Goal: Check status: Check status

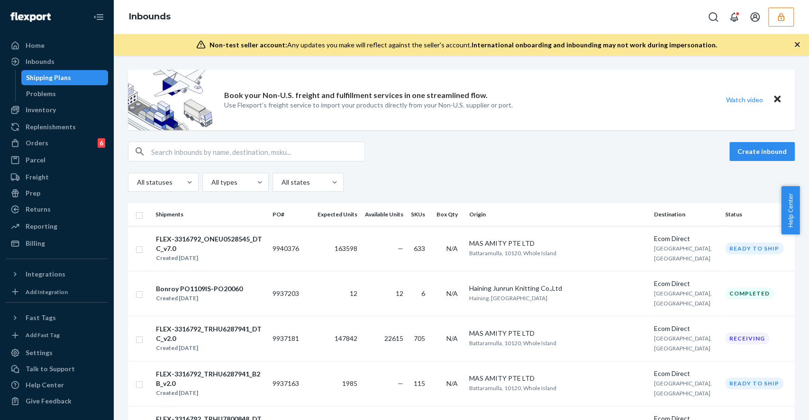
scroll to position [190, 0]
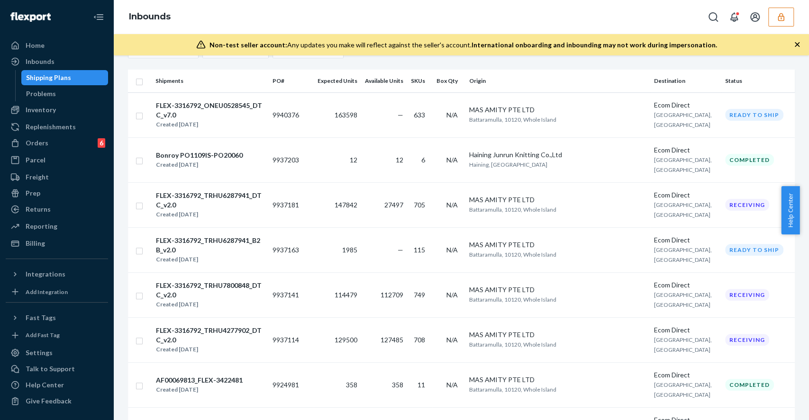
scroll to position [253, 0]
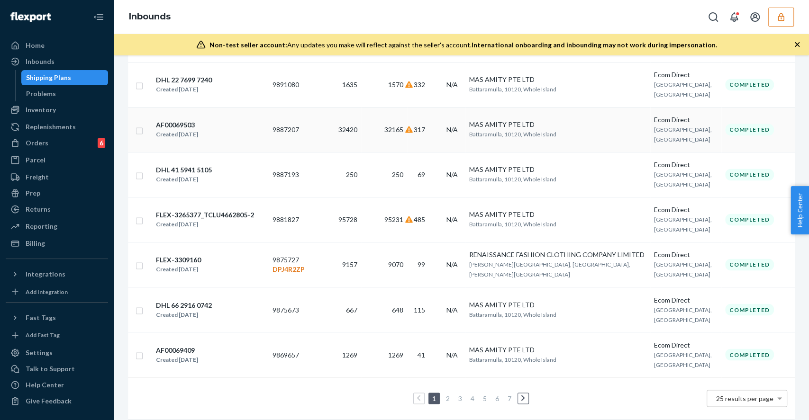
scroll to position [988, 0]
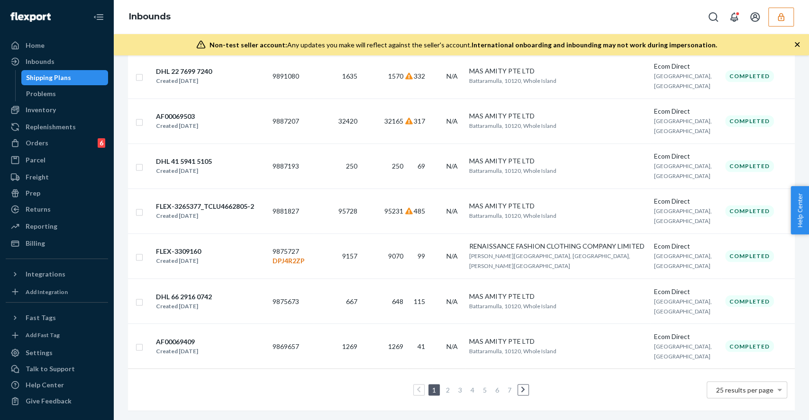
click at [444, 386] on link "2" at bounding box center [448, 390] width 8 height 8
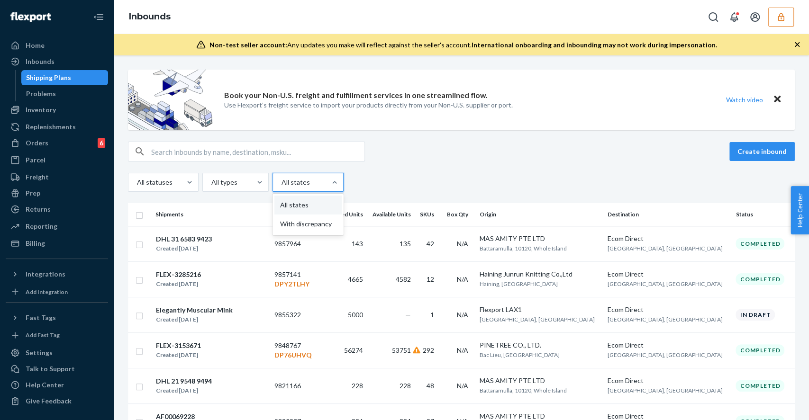
click at [311, 188] on div "All states" at bounding box center [299, 182] width 53 height 17
click at [282, 187] on input "option All states focused, 1 of 2. 2 results available. Use Up and Down to choo…" at bounding box center [281, 182] width 1 height 9
click at [314, 183] on div at bounding box center [307, 182] width 53 height 11
click at [282, 183] on input "option All states focused, 1 of 2. 2 results available. Use Up and Down to choo…" at bounding box center [281, 182] width 1 height 9
click at [239, 177] on div at bounding box center [234, 182] width 48 height 11
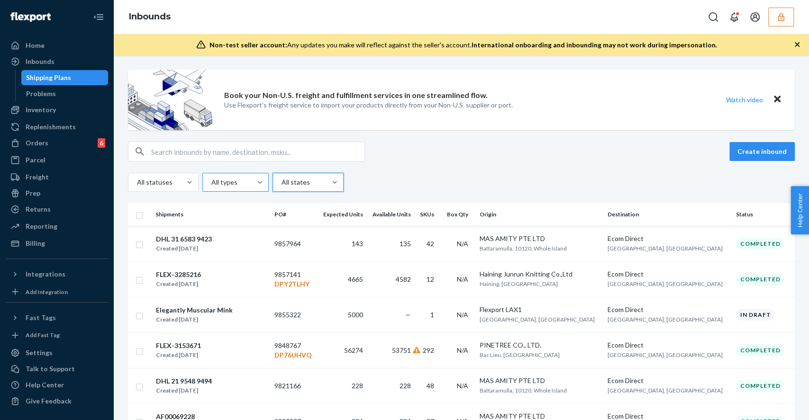
click at [211, 178] on input "All types" at bounding box center [210, 182] width 1 height 9
click at [239, 177] on div at bounding box center [234, 182] width 48 height 11
click at [211, 178] on input "0 results available. Select is focused ,type to refine list, press Down to open…" at bounding box center [210, 182] width 1 height 9
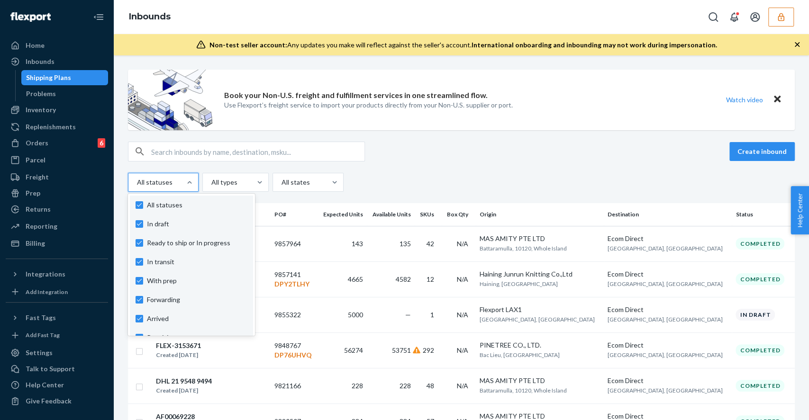
click at [177, 184] on div at bounding box center [162, 182] width 53 height 11
click at [137, 184] on input "option In draft focused, 1 of 10. 10 results available. Use Up and Down to choo…" at bounding box center [136, 182] width 1 height 9
click at [160, 201] on span "All statuses" at bounding box center [197, 205] width 100 height 9
checkbox input "false"
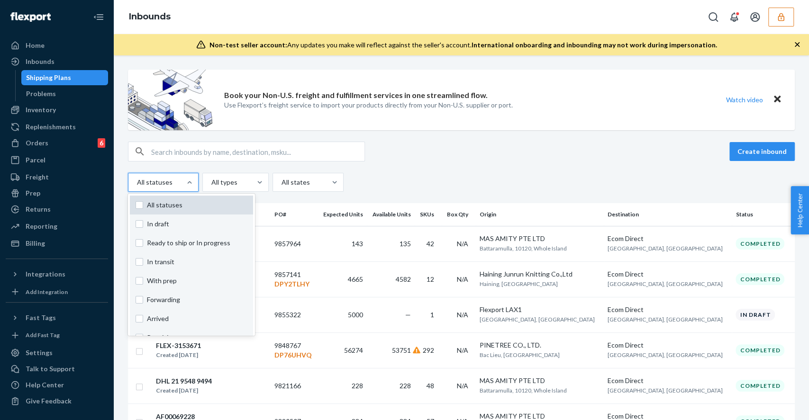
checkbox input "false"
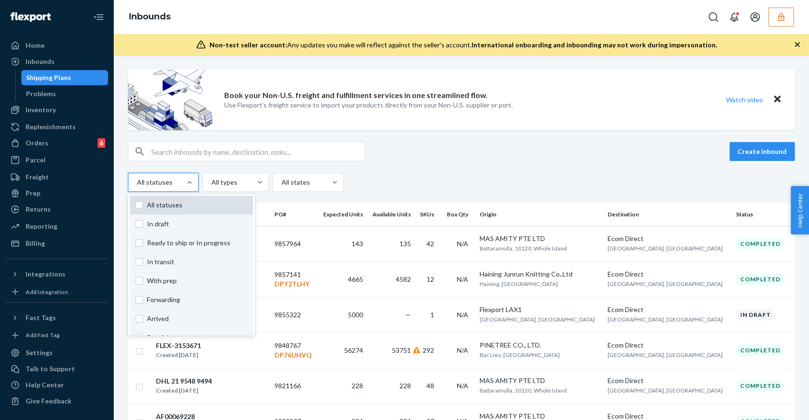
checkbox input "false"
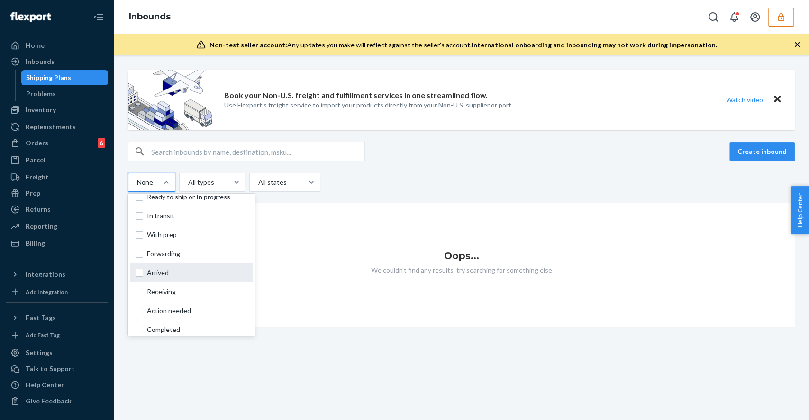
scroll to position [63, 0]
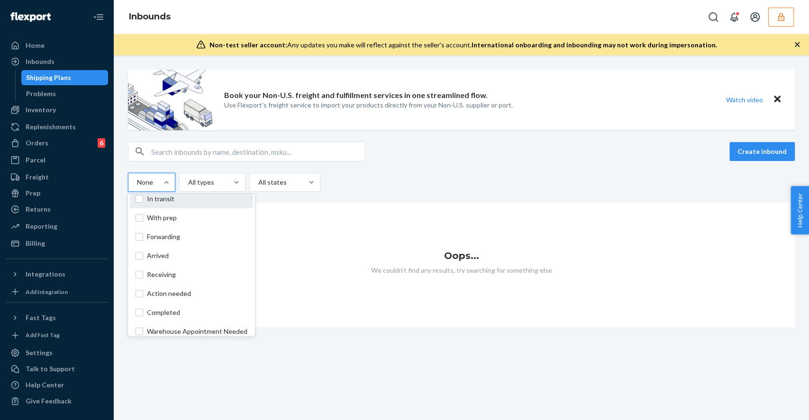
click at [184, 202] on span "In transit" at bounding box center [197, 198] width 100 height 9
checkbox input "true"
click at [482, 167] on div "Create inbound option In transit, selected. option In transit focused, 0 of 10.…" at bounding box center [461, 167] width 667 height 50
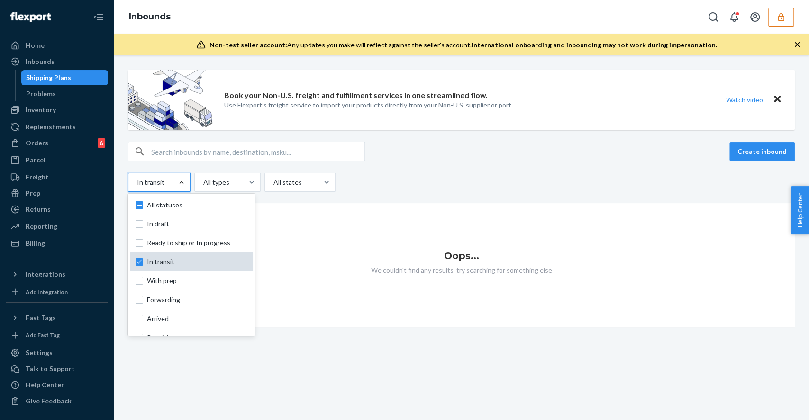
click at [157, 266] on span "In transit" at bounding box center [197, 261] width 100 height 9
checkbox input "false"
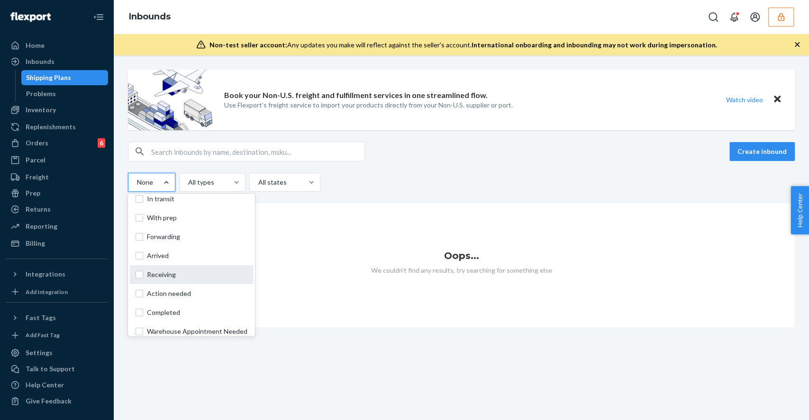
click at [182, 273] on span "Receiving" at bounding box center [197, 274] width 100 height 9
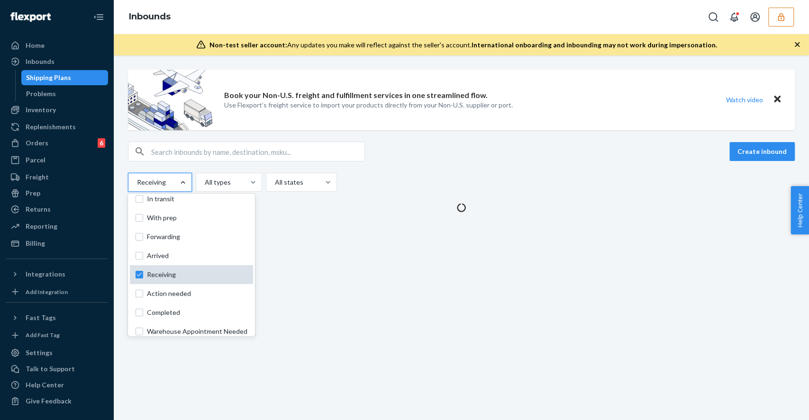
checkbox input "true"
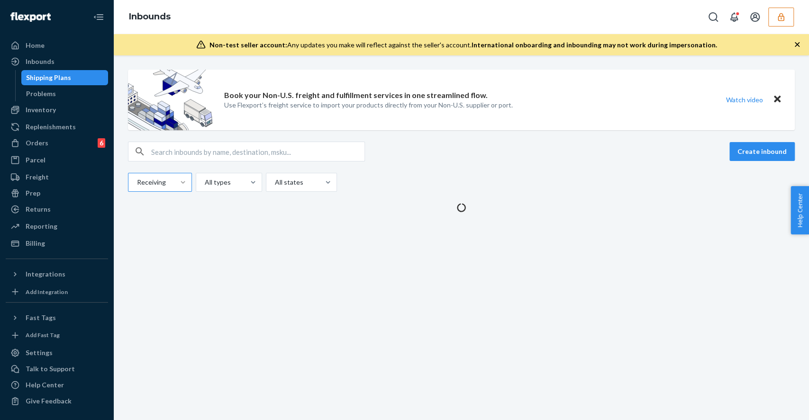
click at [420, 157] on div "Create inbound" at bounding box center [461, 152] width 667 height 20
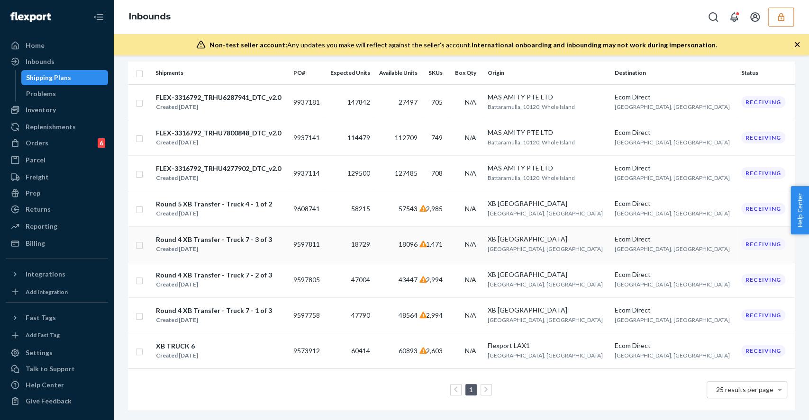
scroll to position [23, 0]
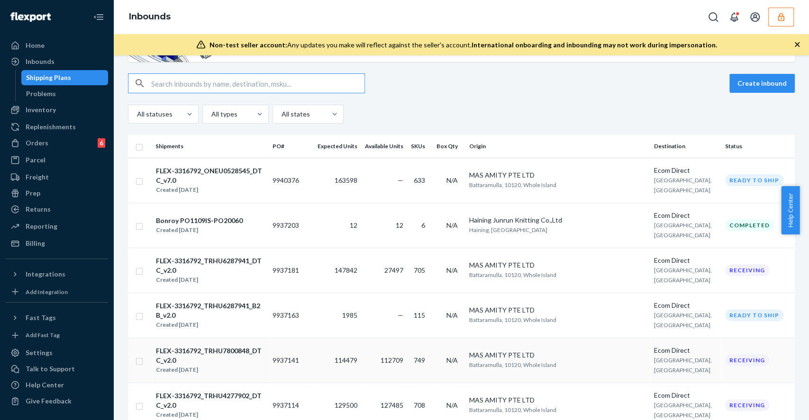
scroll to position [190, 0]
